Goal: Navigation & Orientation: Find specific page/section

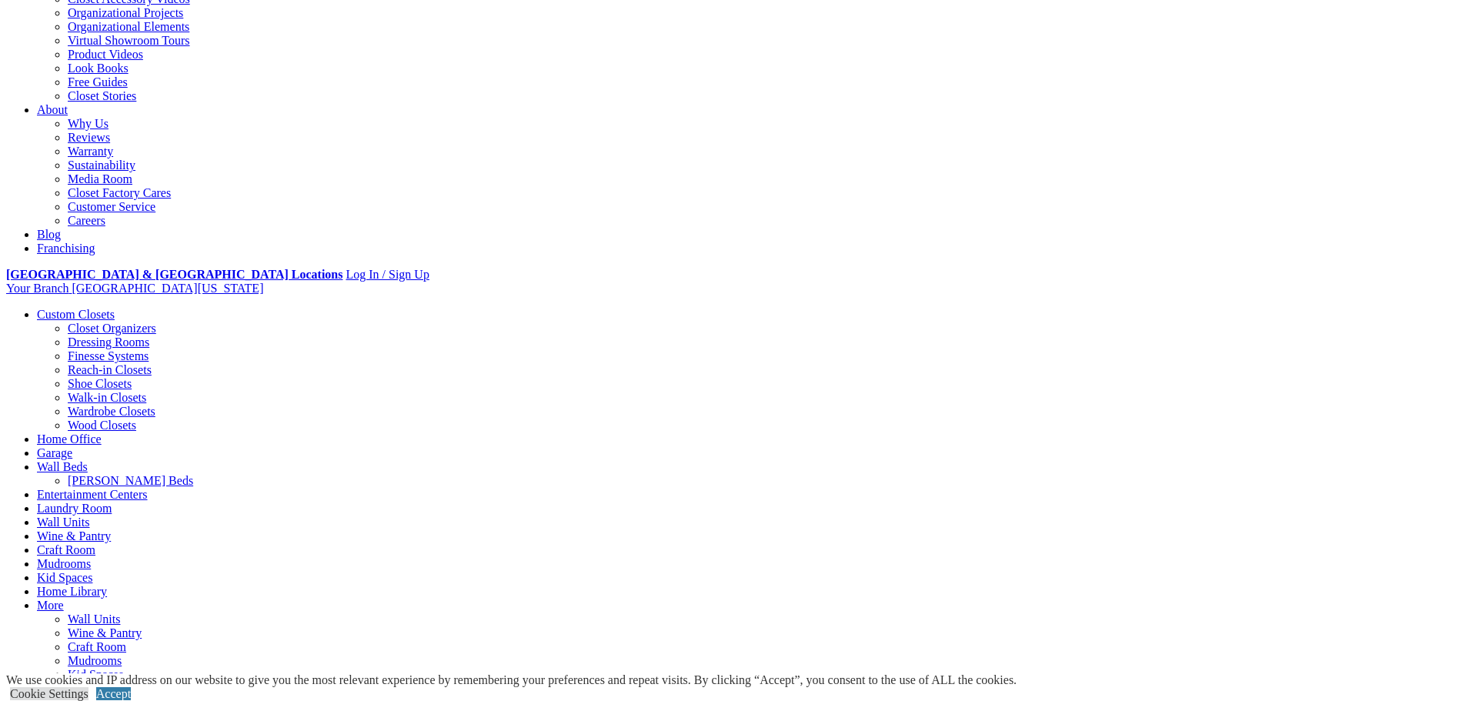
scroll to position [385, 0]
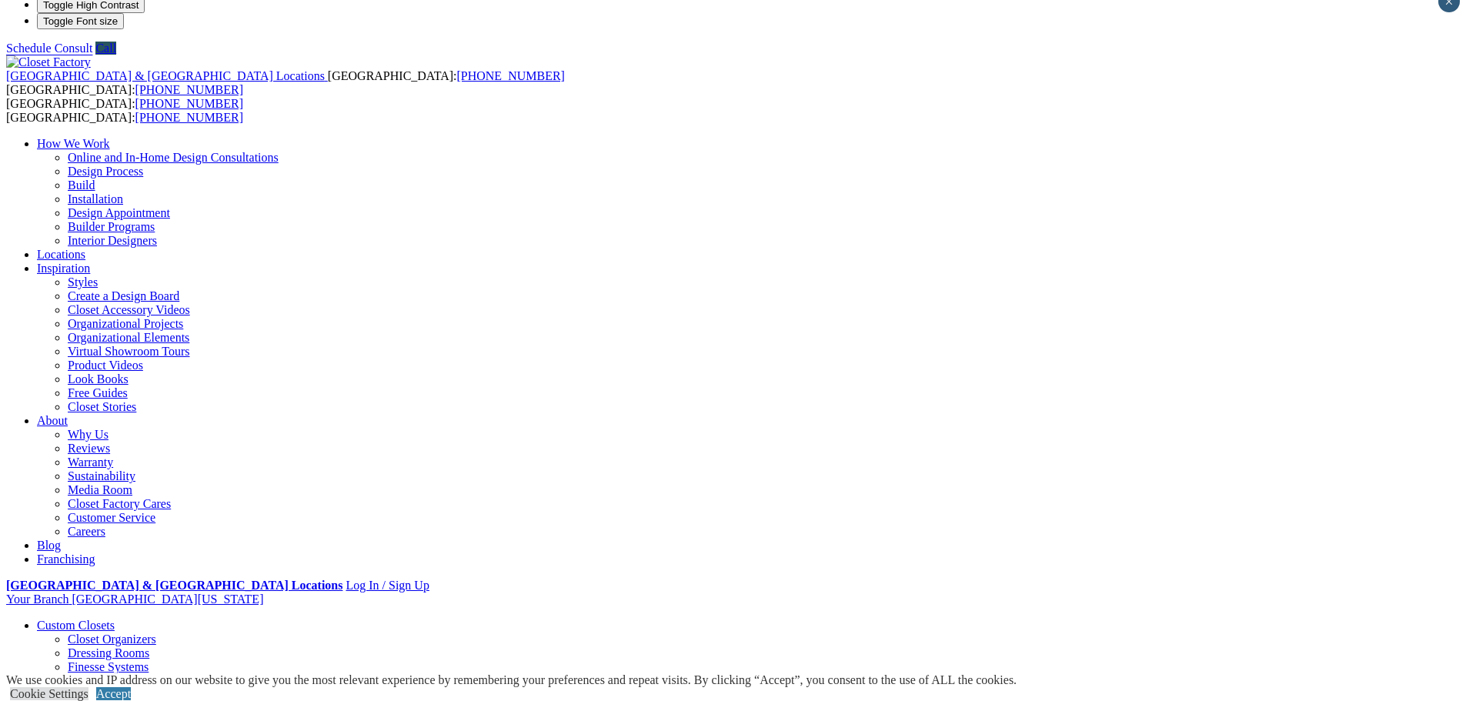
scroll to position [0, 0]
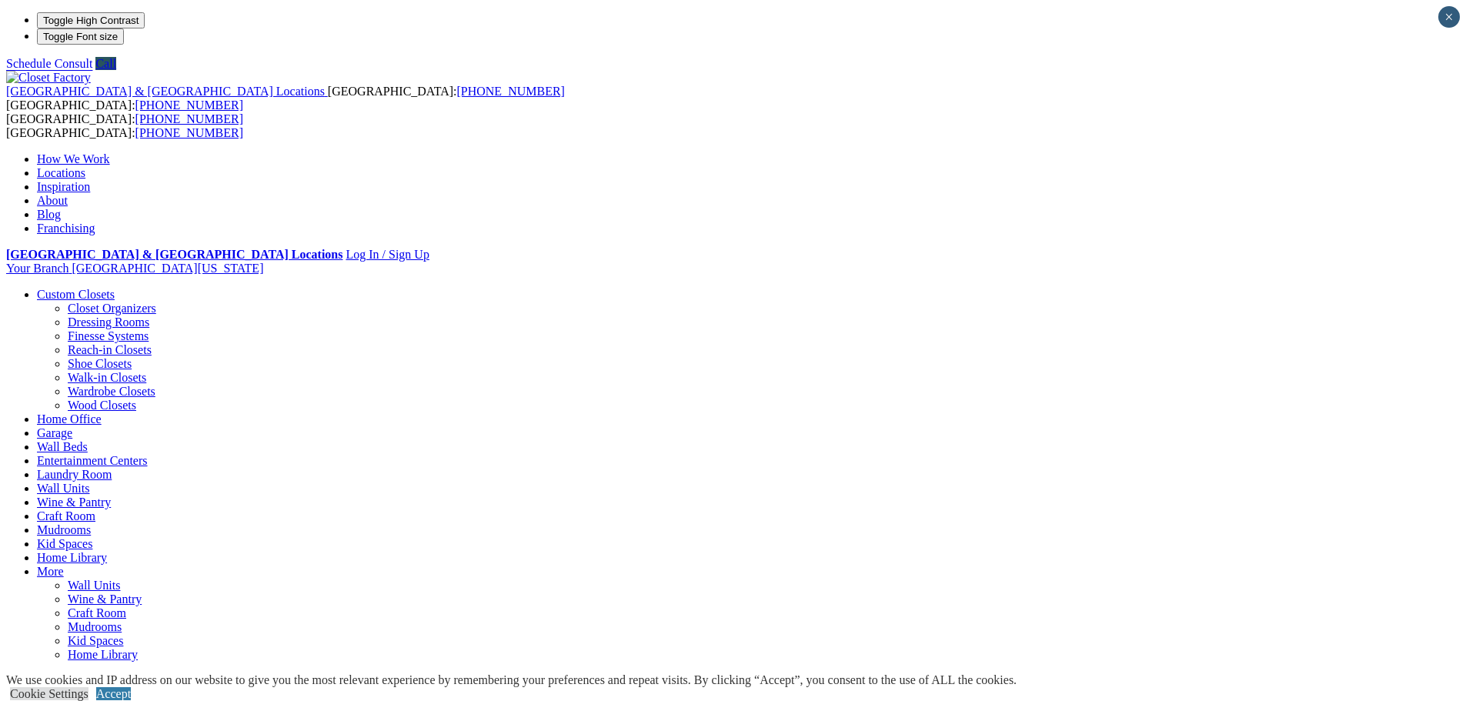
click at [115, 288] on link "Custom Closets" at bounding box center [76, 294] width 78 height 13
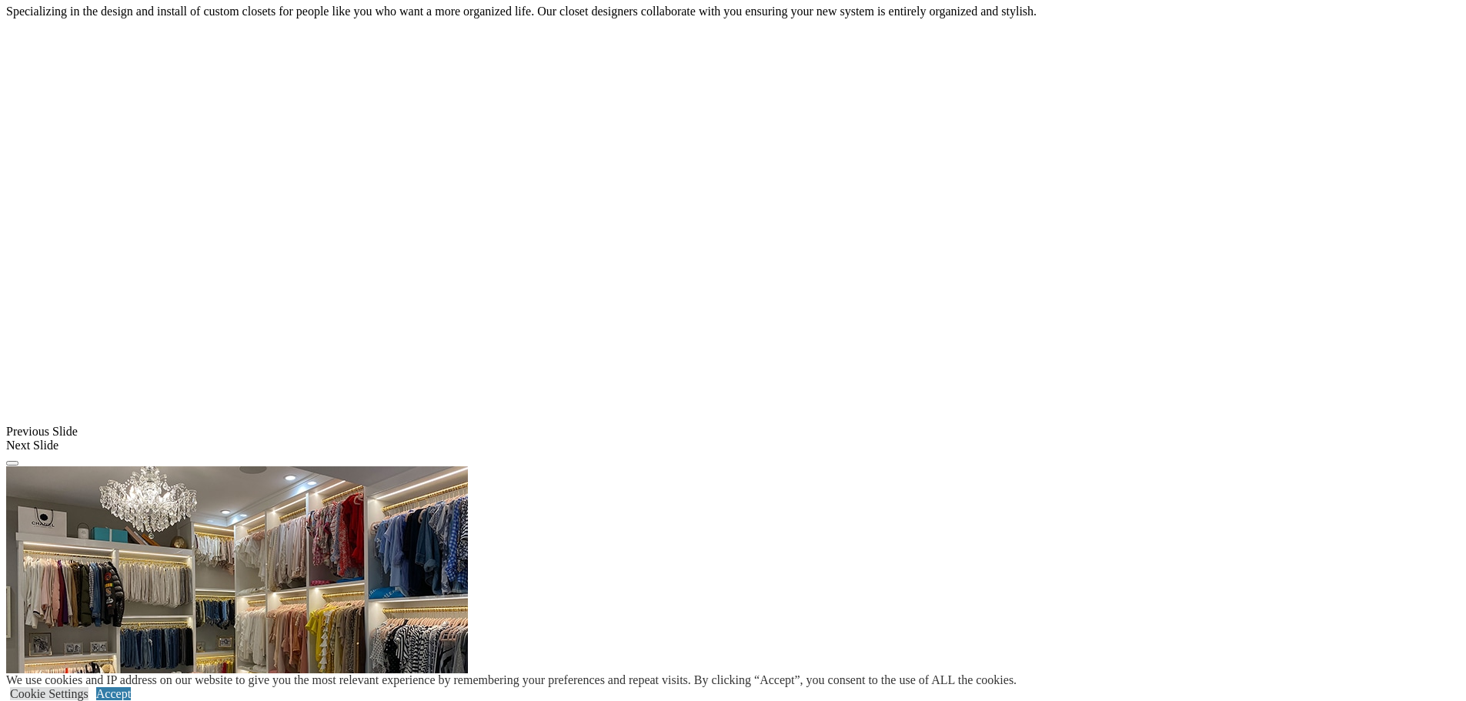
scroll to position [1308, 0]
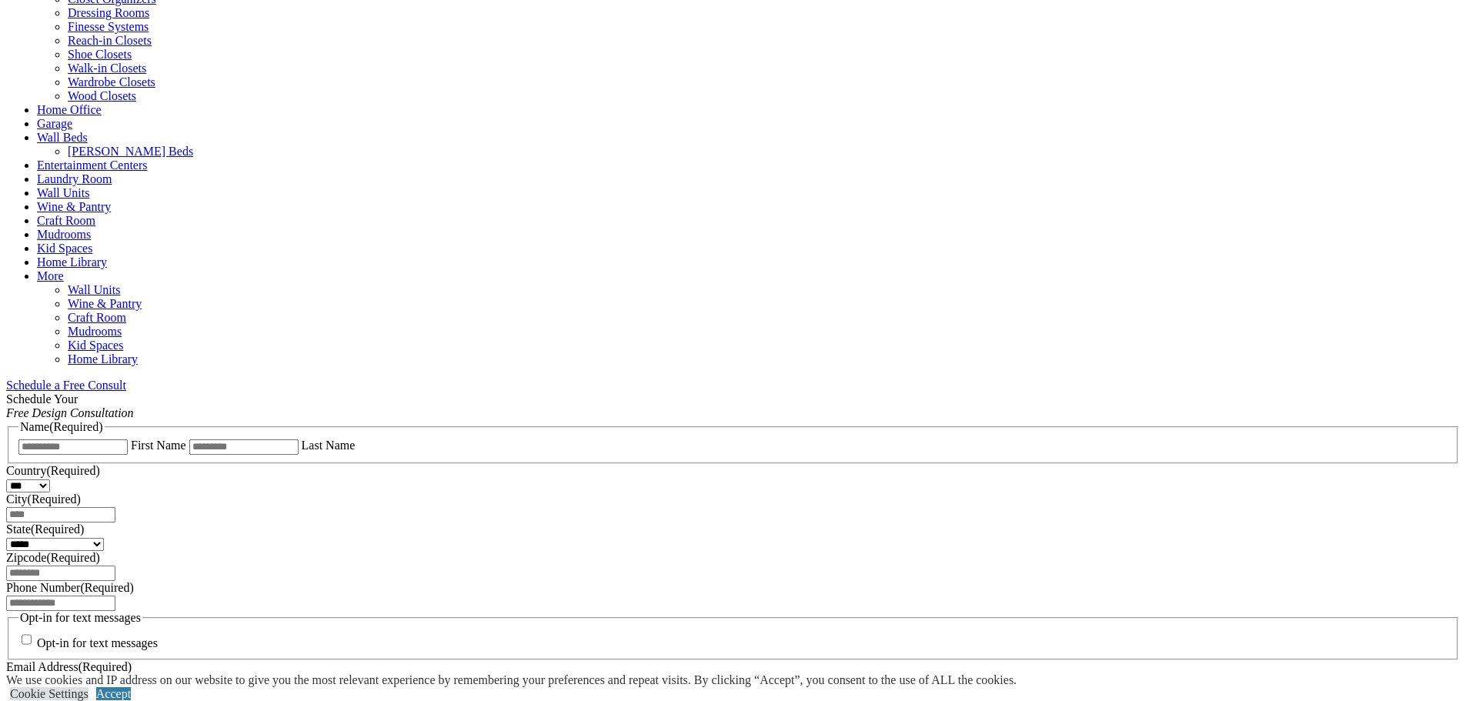
scroll to position [539, 0]
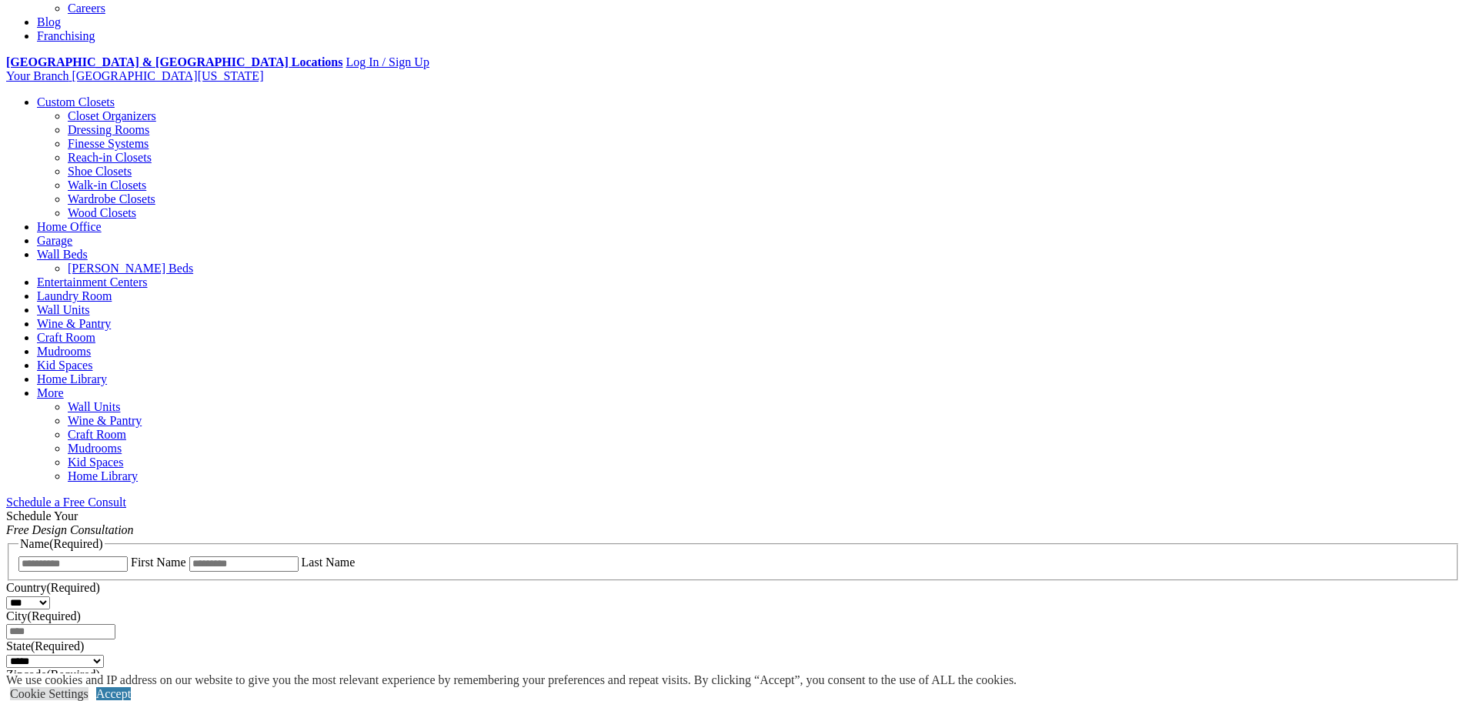
click at [126, 496] on link "Schedule a Free Consult" at bounding box center [66, 502] width 120 height 13
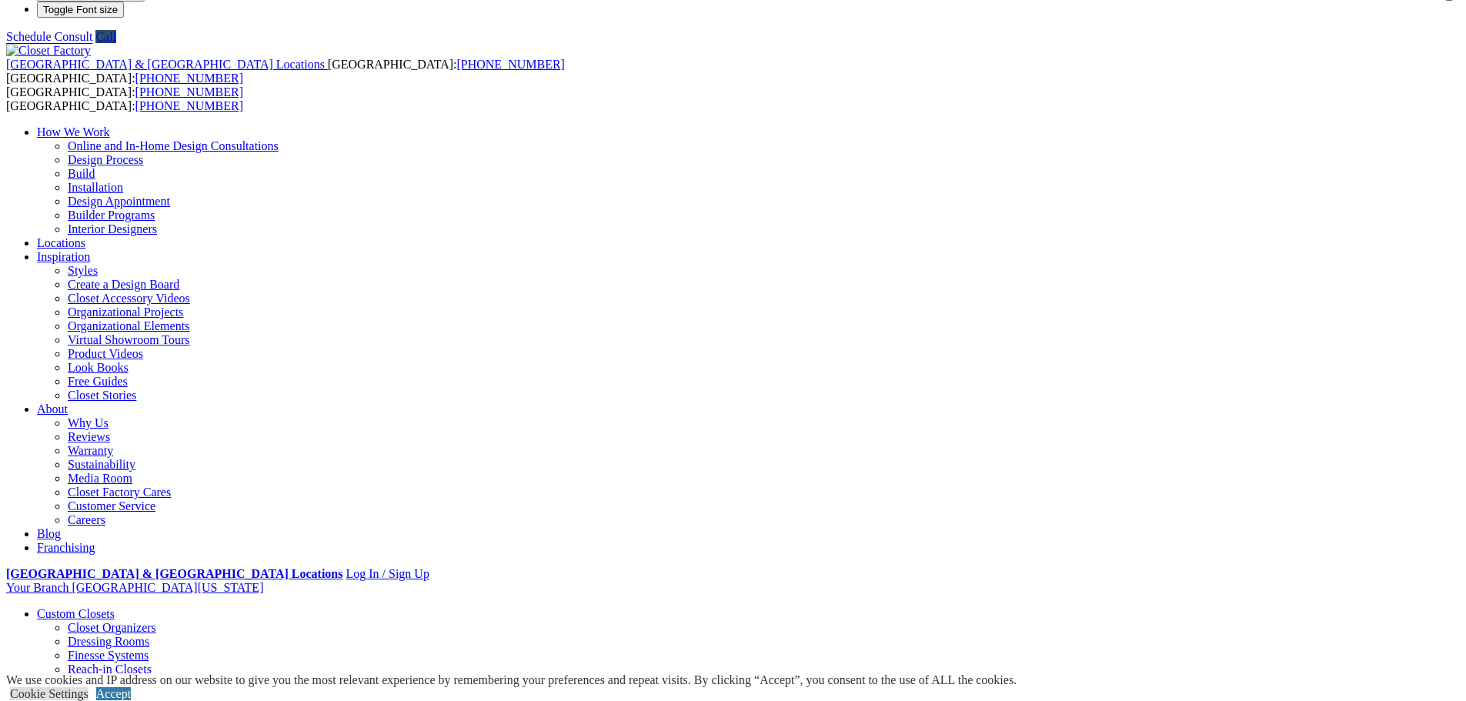
scroll to position [0, 0]
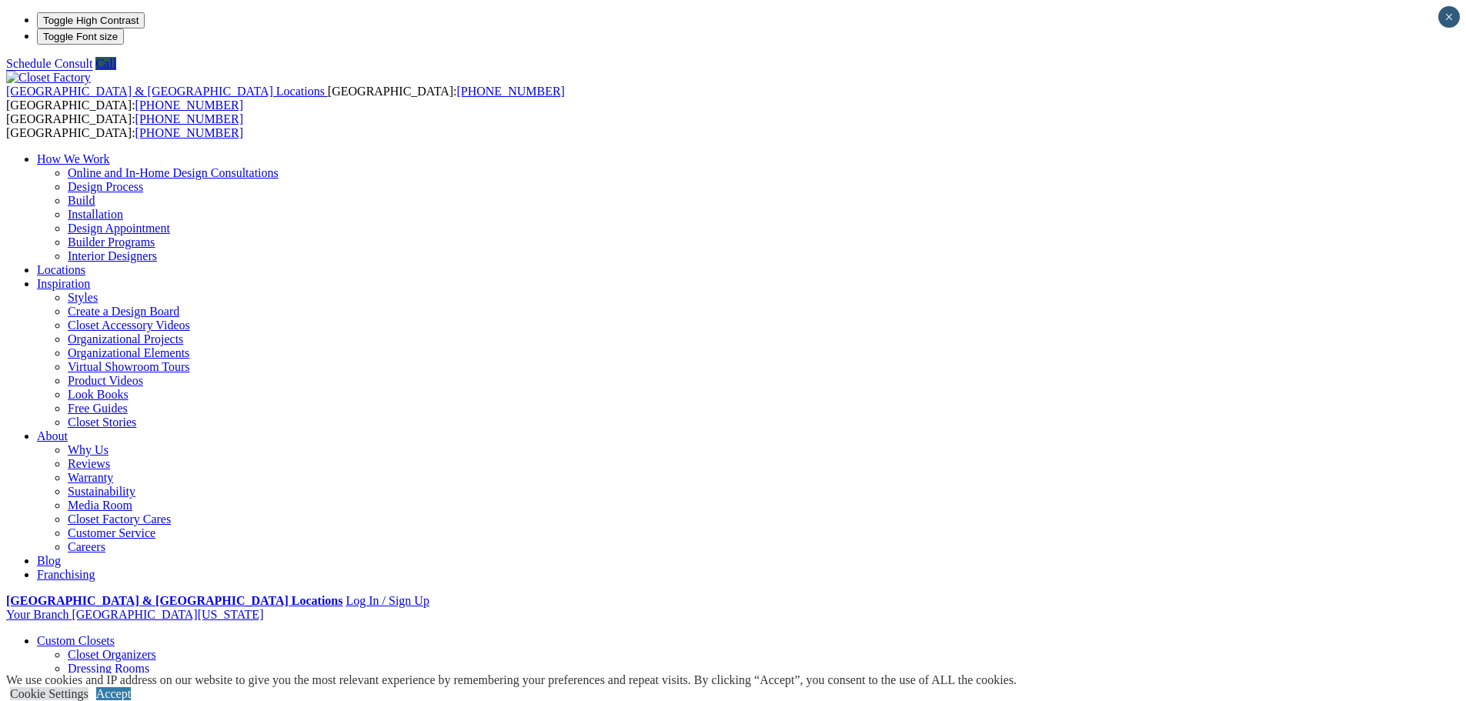
click at [157, 249] on link "Interior Designers" at bounding box center [112, 255] width 89 height 13
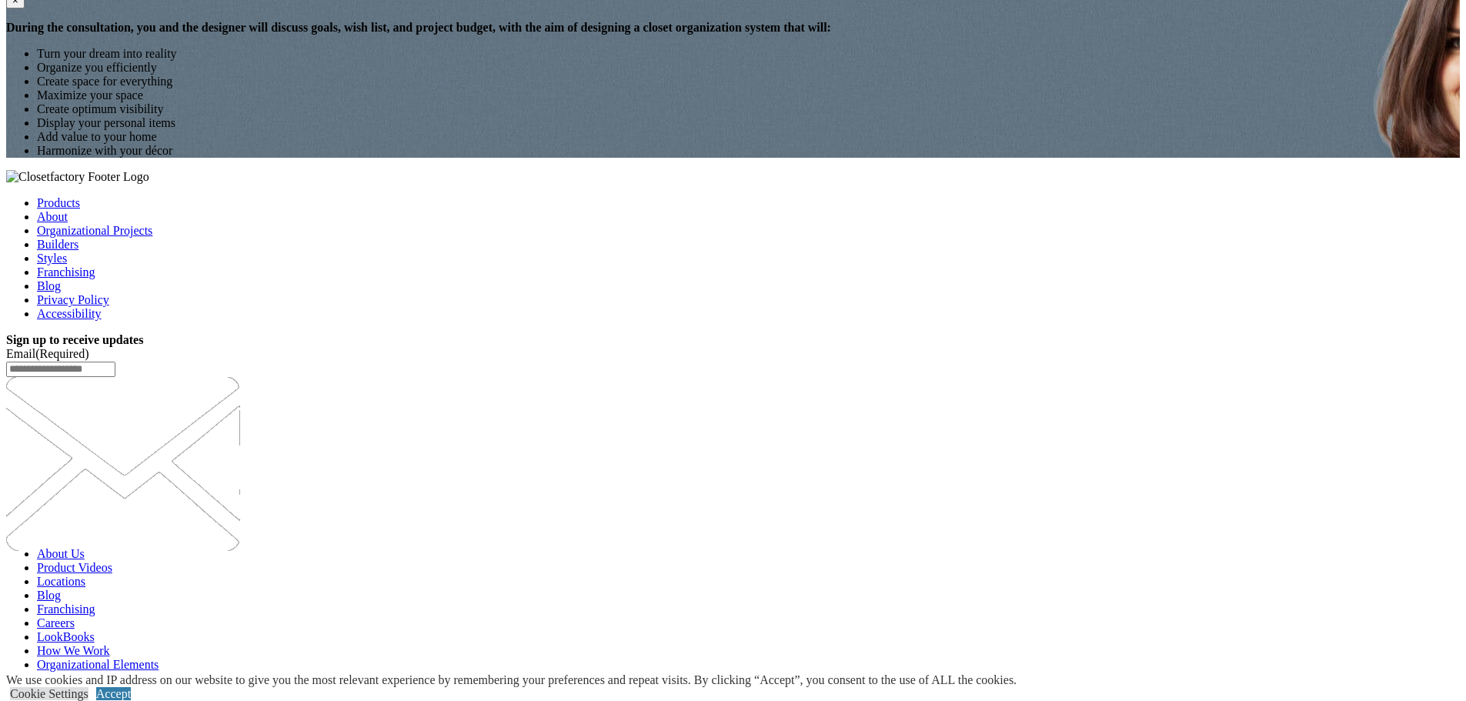
scroll to position [3694, 0]
